Goal: Information Seeking & Learning: Learn about a topic

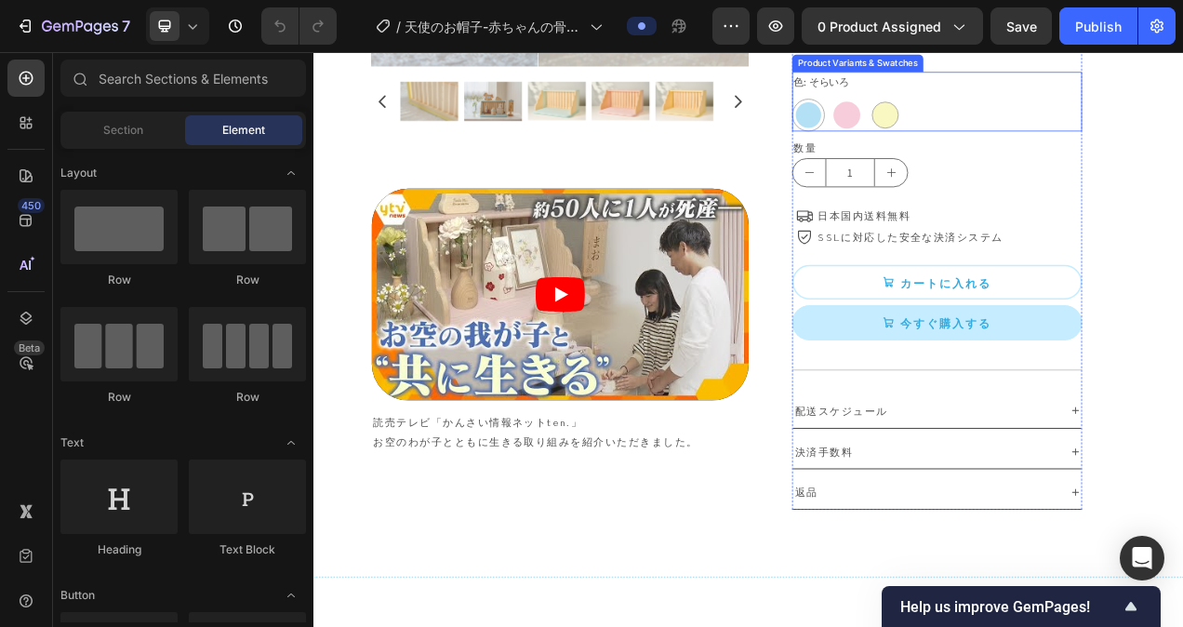
scroll to position [930, 0]
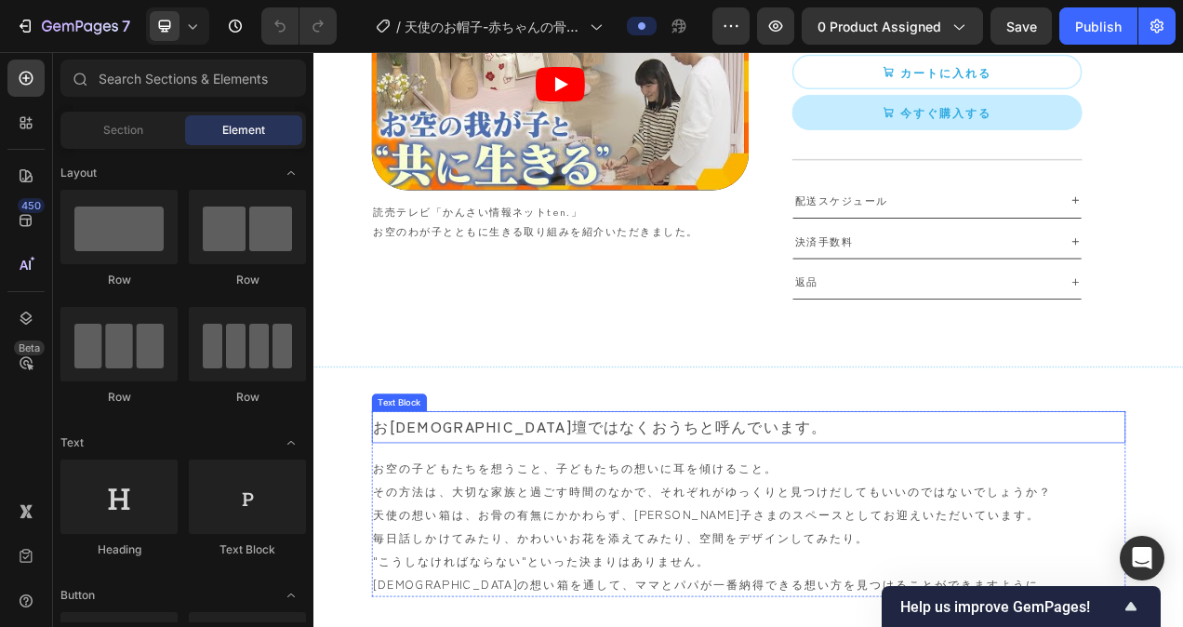
click at [466, 527] on p "お[DEMOGRAPHIC_DATA]壇ではなくおうちと呼んでいます。" at bounding box center [871, 533] width 963 height 37
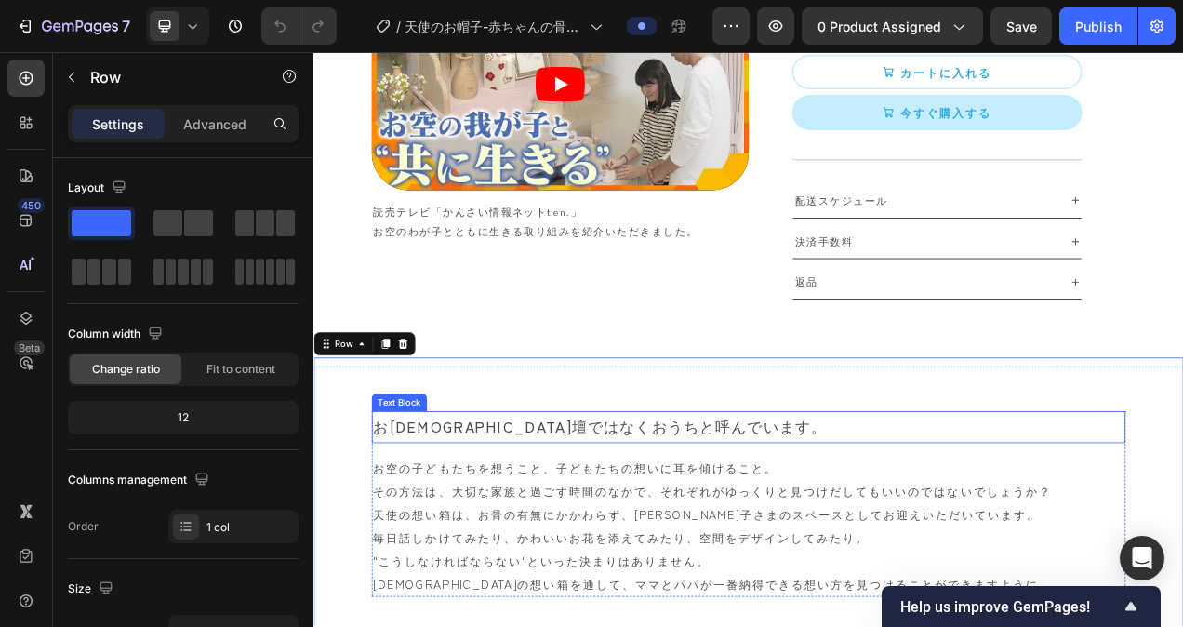
click at [399, 531] on p "お[DEMOGRAPHIC_DATA]壇ではなくおうちと呼んでいます。" at bounding box center [871, 533] width 963 height 37
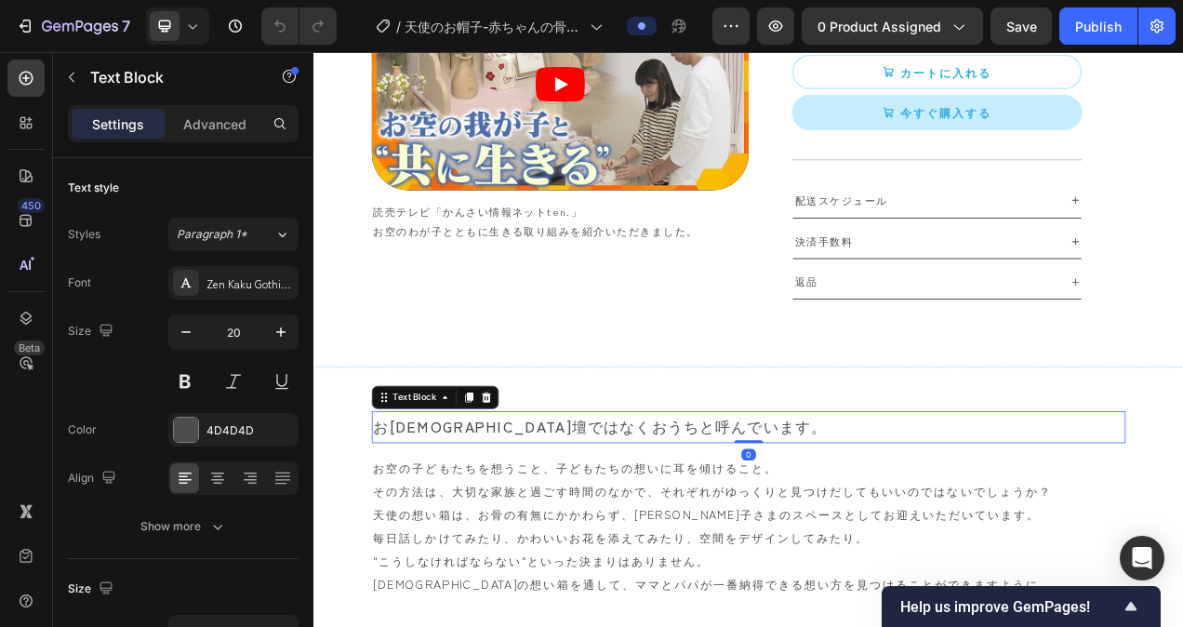
click at [399, 531] on p "お[DEMOGRAPHIC_DATA]壇ではなくおうちと呼んでいます。" at bounding box center [871, 533] width 963 height 37
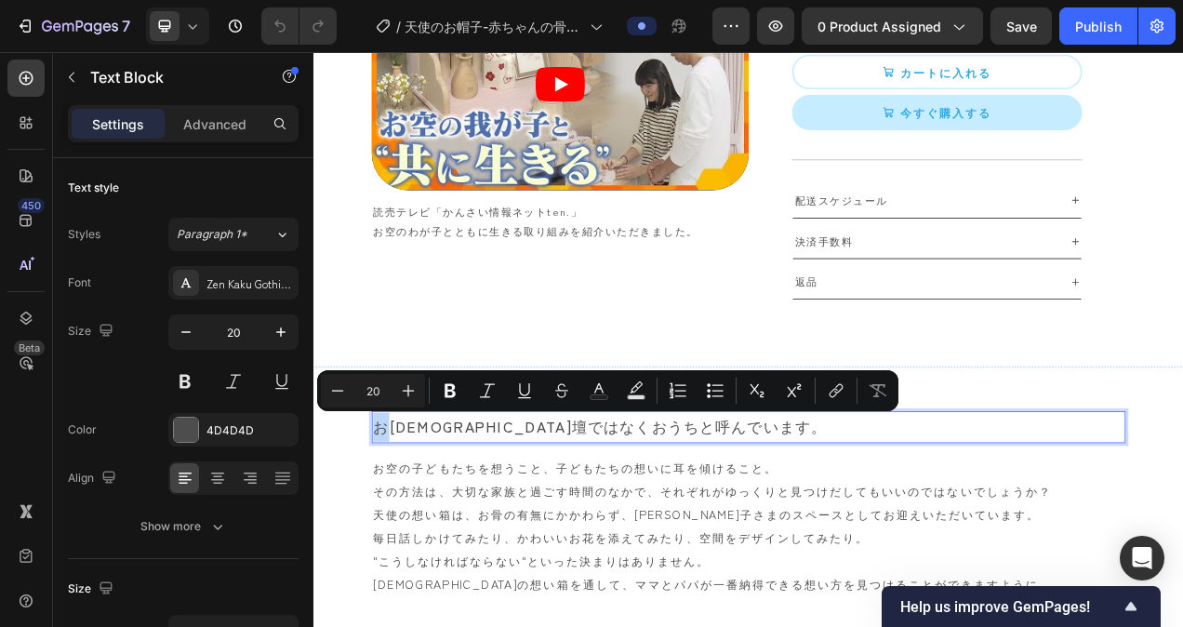
click at [393, 533] on p "お[DEMOGRAPHIC_DATA]壇ではなくおうちと呼んでいます。" at bounding box center [871, 533] width 963 height 37
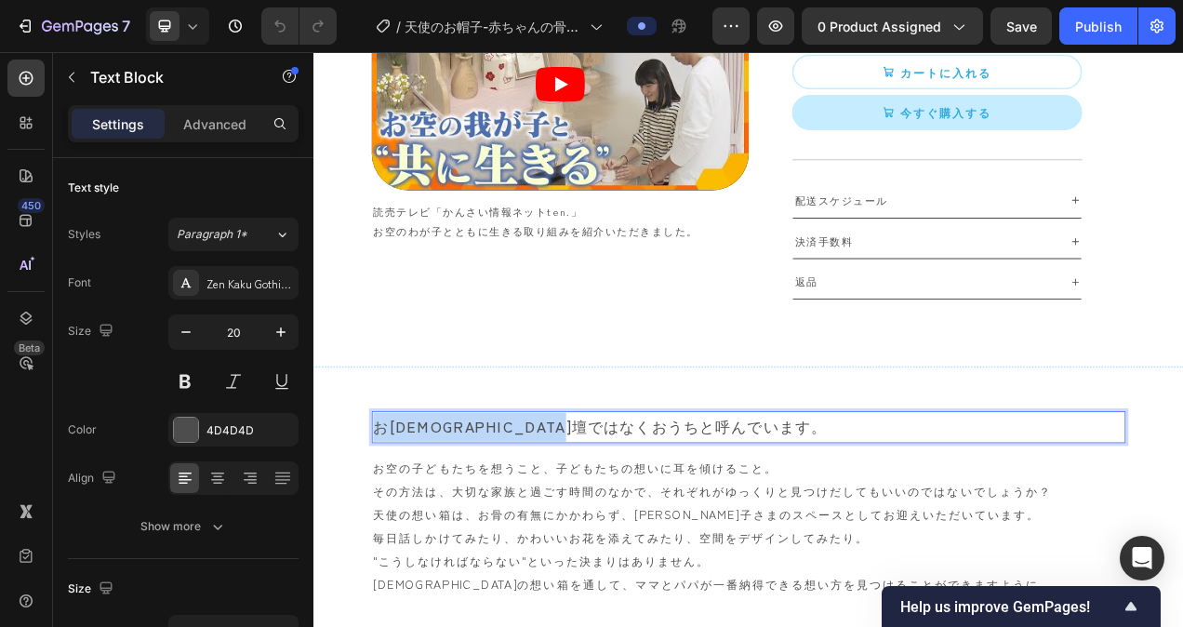
drag, startPoint x: 393, startPoint y: 534, endPoint x: 846, endPoint y: 520, distance: 453.0
click at [846, 520] on p "お[DEMOGRAPHIC_DATA]壇ではなくおうちと呼んでいます。" at bounding box center [871, 533] width 963 height 37
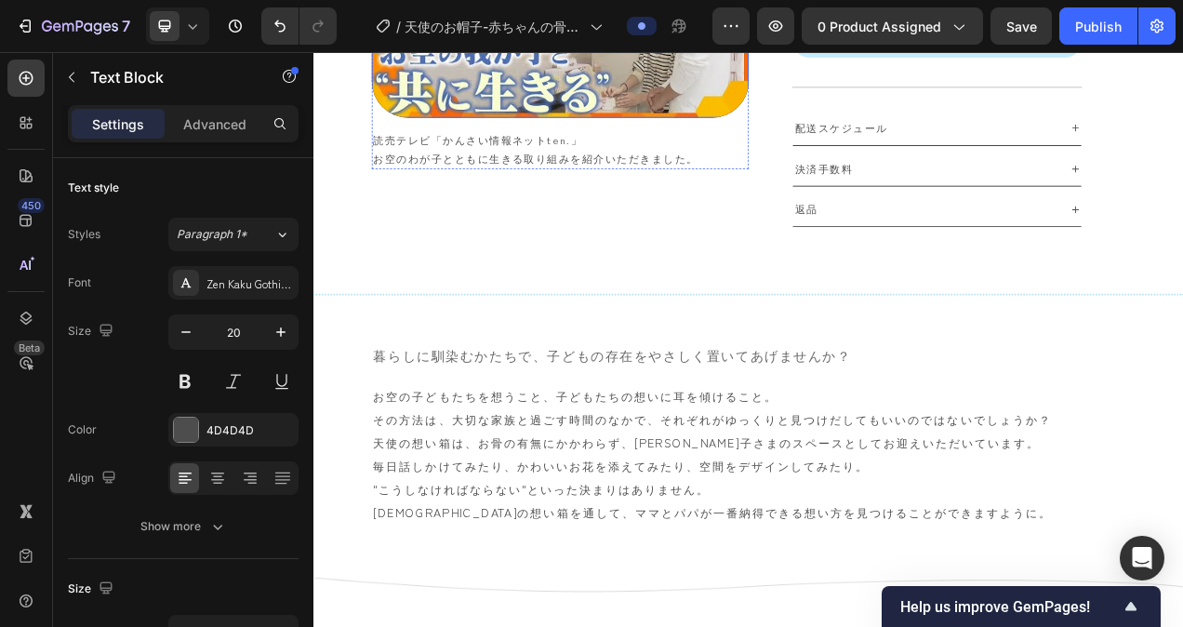
scroll to position [1116, 0]
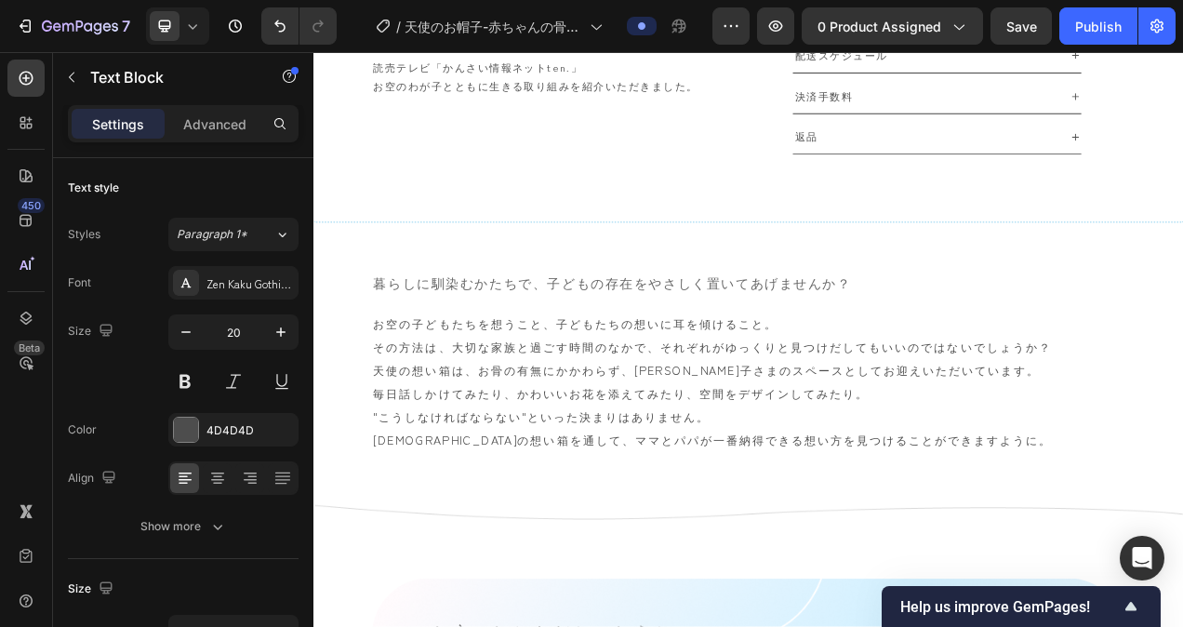
click at [493, 352] on span "暮らしに馴染むかたちで、子どもの存在をやさしく置いてあげませんか？" at bounding box center [697, 348] width 614 height 23
click at [472, 352] on span "暮らしに馴染むかたちで、子どもの存在をやさしく置いてあげませんか？" at bounding box center [697, 348] width 614 height 23
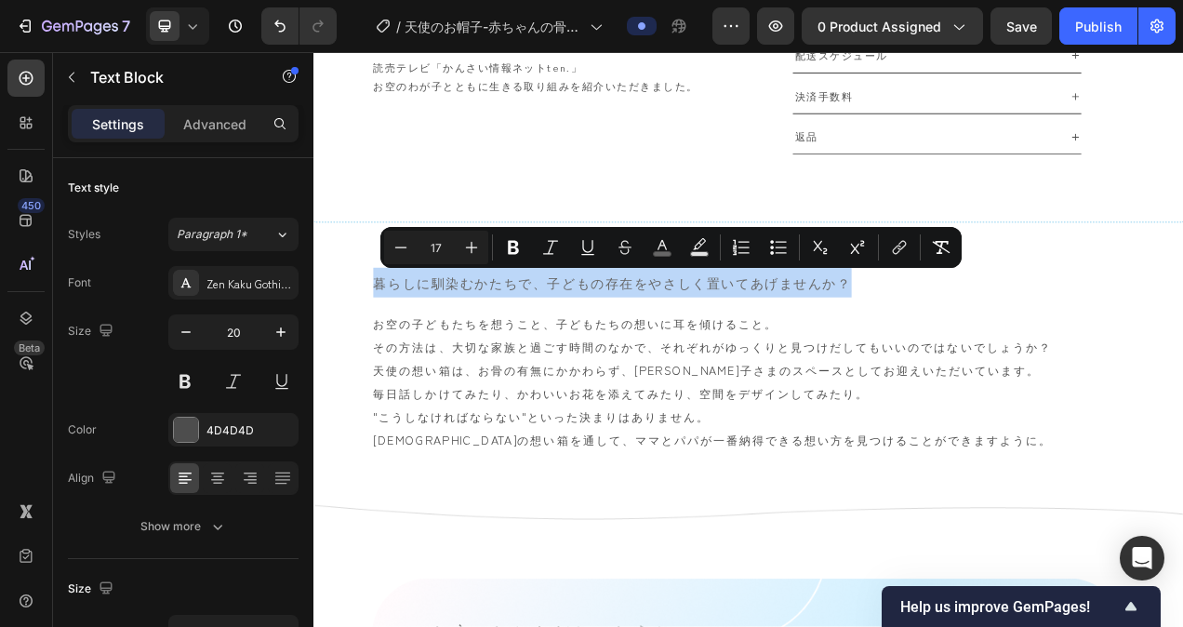
drag, startPoint x: 393, startPoint y: 345, endPoint x: 982, endPoint y: 333, distance: 588.6
click at [982, 337] on span "暮らしに馴染むかたちで、子どもの存在をやさしく置いてあげませんか？" at bounding box center [697, 348] width 614 height 23
copy span "暮らしに馴染むかたちで、子どもの存在をやさしく置いてあげませんか？"
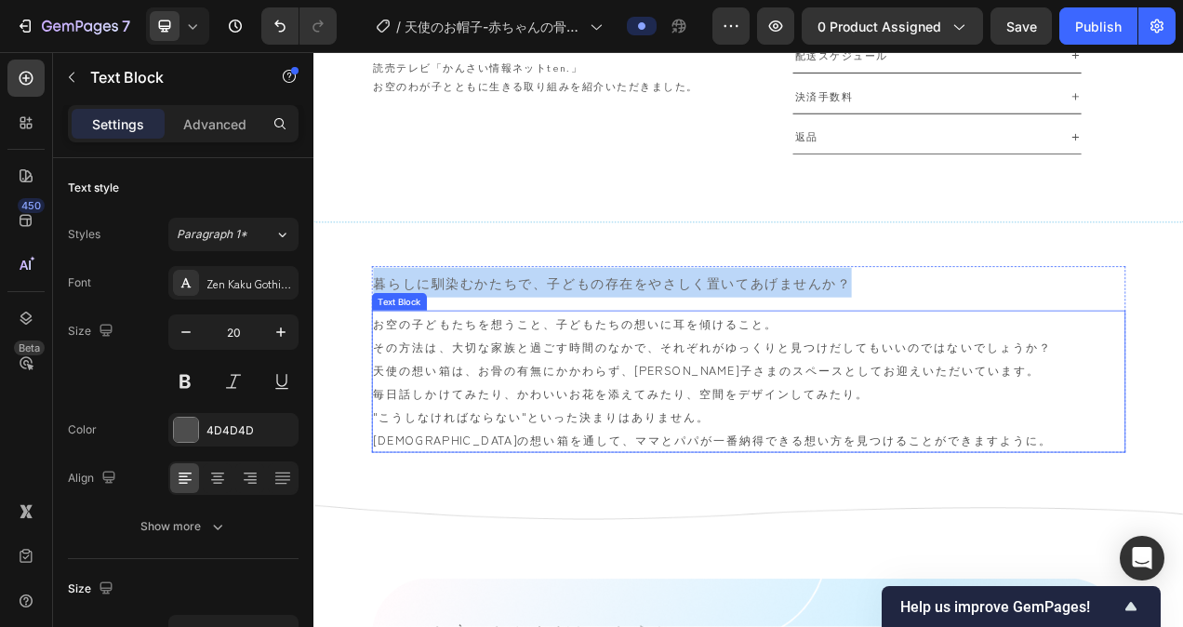
click at [517, 426] on p "お空の子どもたちを想うこと、子どもたちの想いに耳を傾けること。 その方法は、大切な家族と過ごす時間のなかで、それぞれがゆっくりと見つけだしてもいいのではないで…" at bounding box center [871, 415] width 963 height 59
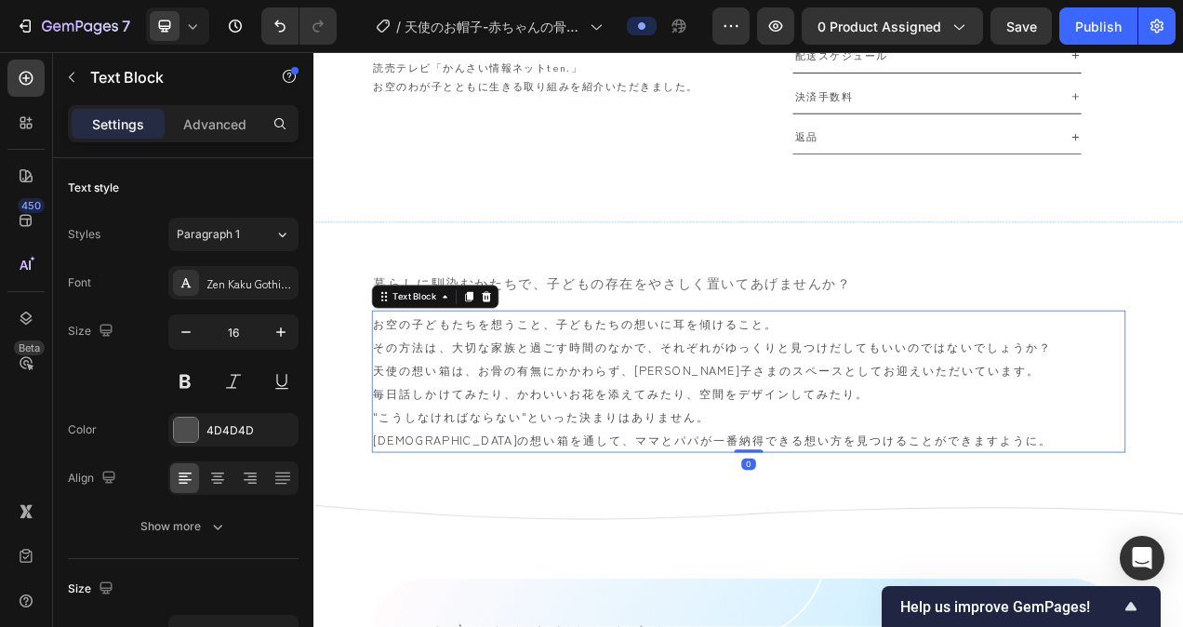
drag, startPoint x: 523, startPoint y: 417, endPoint x: 635, endPoint y: 427, distance: 111.9
click at [524, 417] on p "お空の子どもたちを想うこと、子どもたちの想いに耳を傾けること。 その方法は、大切な家族と過ごす時間のなかで、それぞれがゆっくりと見つけだしてもいいのではないで…" at bounding box center [871, 415] width 963 height 59
click at [897, 482] on p "天使の想い箱は、お骨の有無にかかわらず、[PERSON_NAME]子さまのスペースとしてお迎えいただいています。 毎日話しかけてみたり、かわいいお花を添えてみ…" at bounding box center [871, 474] width 963 height 59
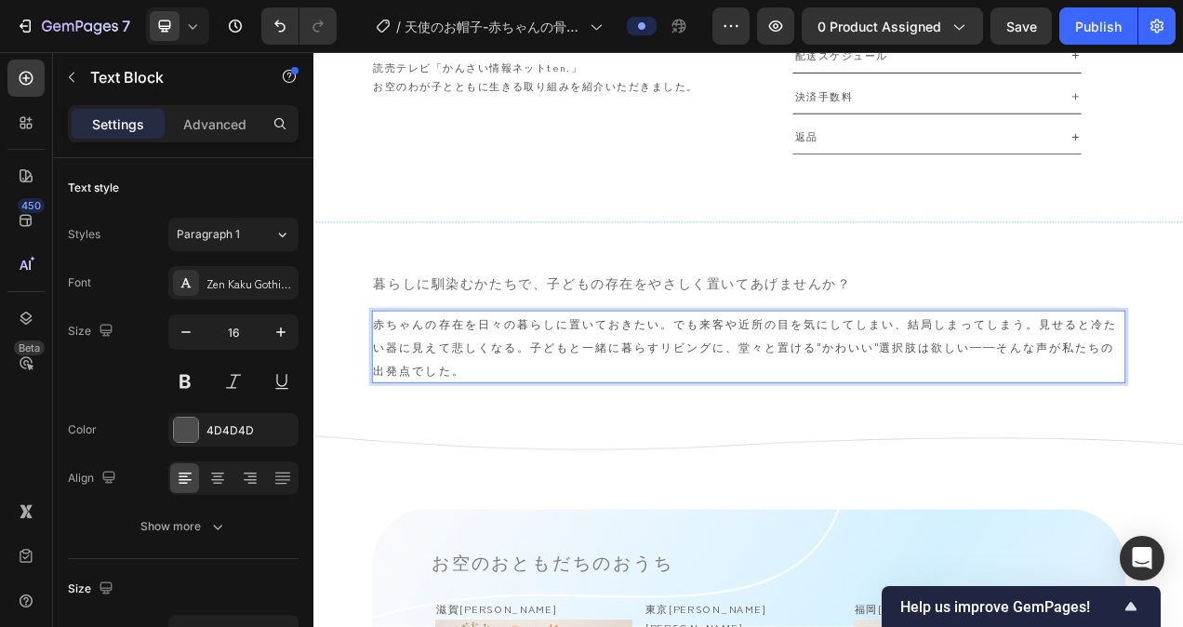
click at [774, 399] on p "赤ちゃんの存在を日々の暮らしに置いておきたい。でも来客や近所の目を気にしてしまい、結局しまってしまう。見せると冷たい器に見えて悲しくなる。子どもと一緒に暮らす…" at bounding box center [871, 430] width 963 height 89
